Goal: Consume media (video, audio)

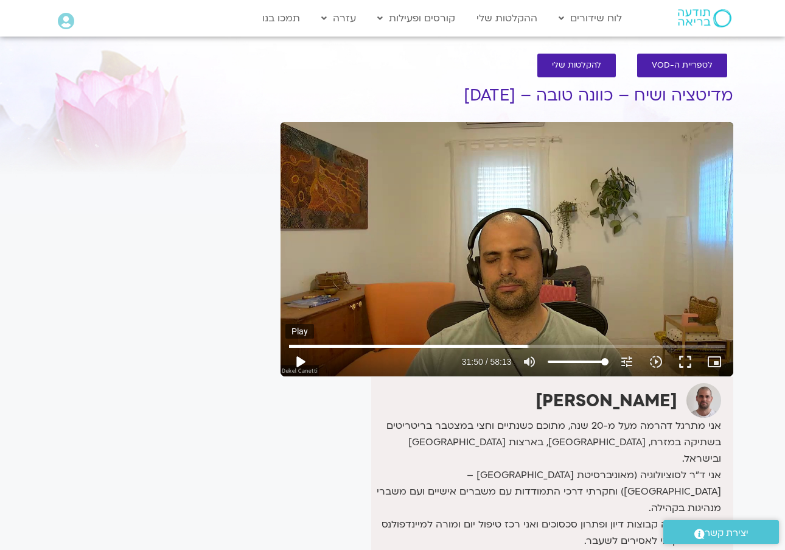
click at [298, 362] on button "play_arrow" at bounding box center [300, 361] width 29 height 29
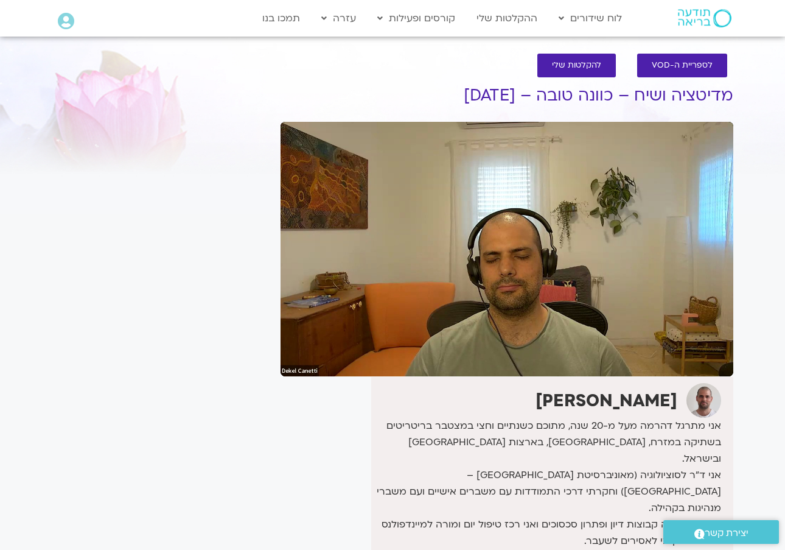
click at [303, 361] on button "pause" at bounding box center [300, 361] width 29 height 29
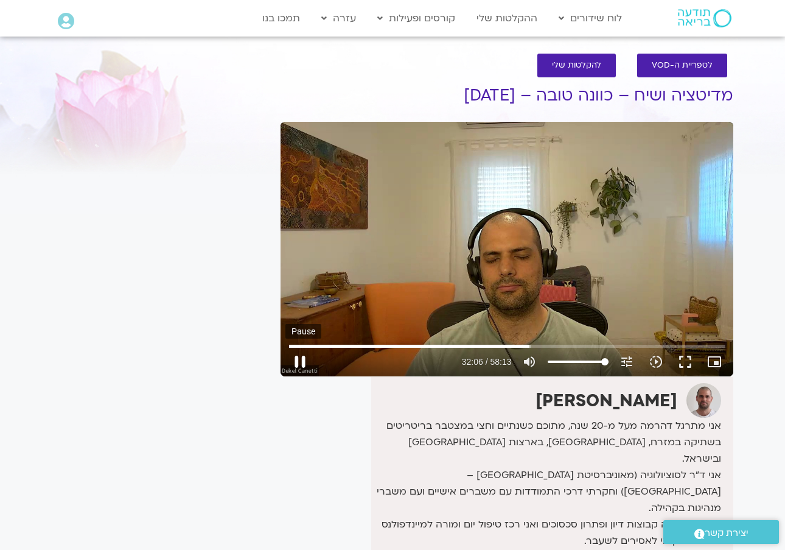
click at [303, 363] on button "pause" at bounding box center [300, 361] width 29 height 29
type input "1929.688663249"
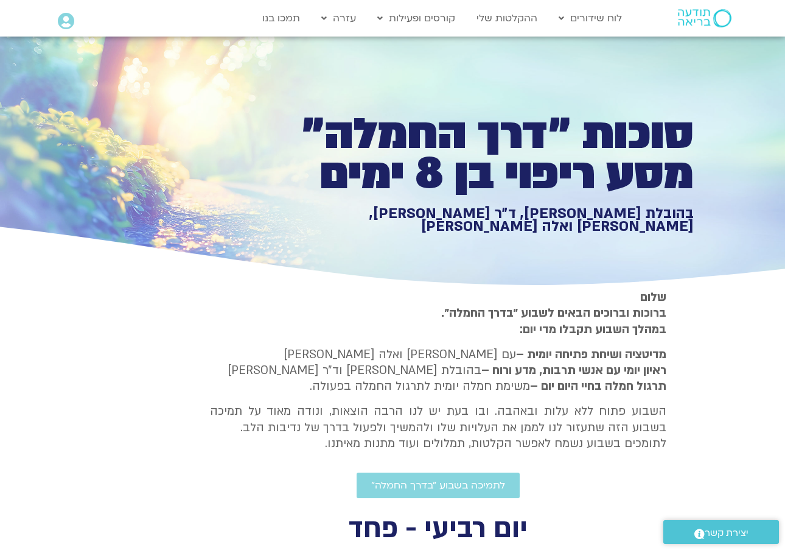
click at [731, 19] on img at bounding box center [705, 18] width 54 height 18
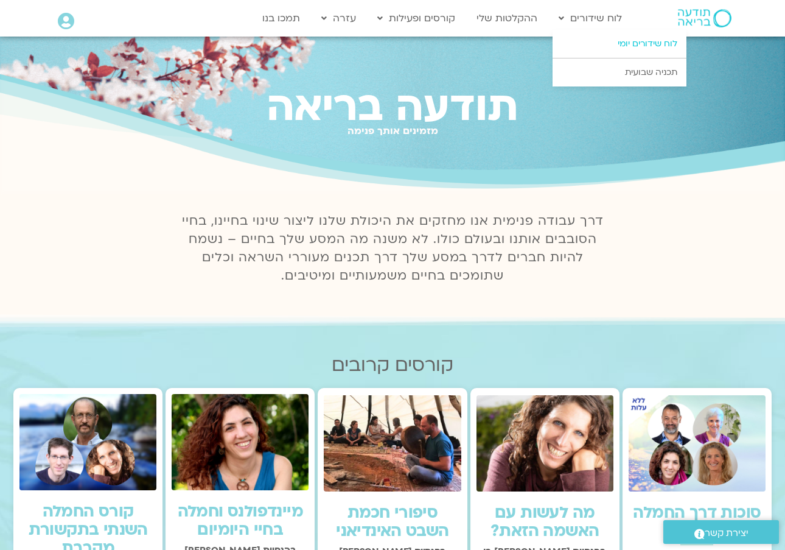
click at [630, 41] on link "לוח שידורים יומי" at bounding box center [620, 44] width 134 height 28
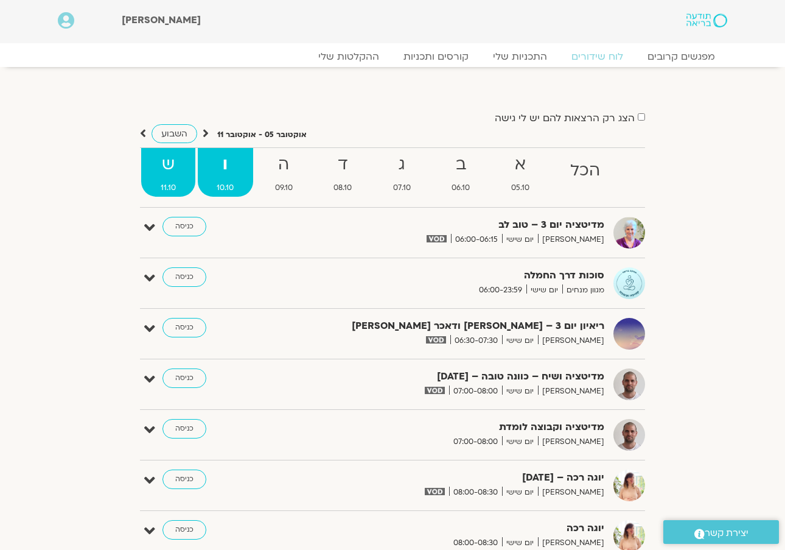
click at [166, 164] on strong "ש" at bounding box center [168, 164] width 54 height 27
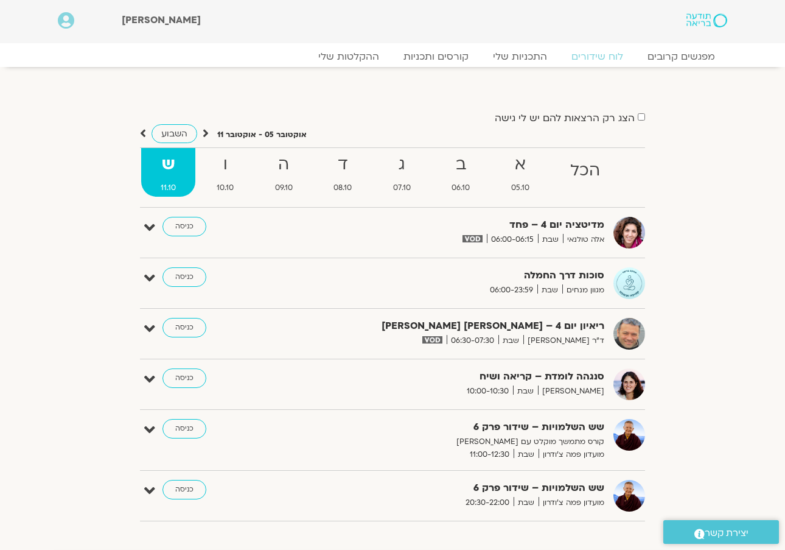
click at [581, 287] on span "מגוון מנחים" at bounding box center [583, 290] width 42 height 13
click at [190, 276] on link "כניסה" at bounding box center [185, 276] width 44 height 19
